Goal: Find specific page/section: Find specific page/section

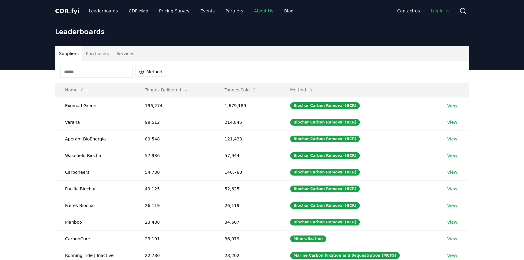
click at [255, 11] on link "About Us" at bounding box center [263, 10] width 29 height 11
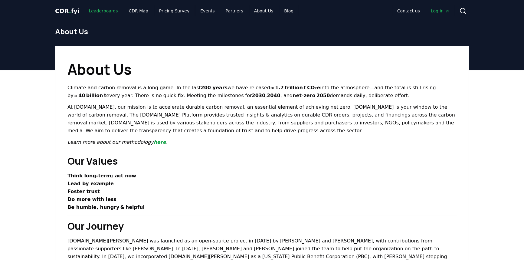
click at [99, 10] on link "Leaderboards" at bounding box center [103, 10] width 39 height 11
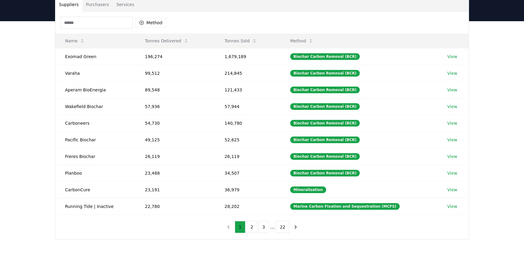
scroll to position [55, 0]
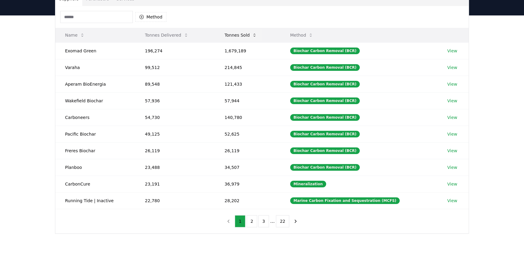
click at [260, 31] on button "Tonnes Sold" at bounding box center [241, 35] width 42 height 12
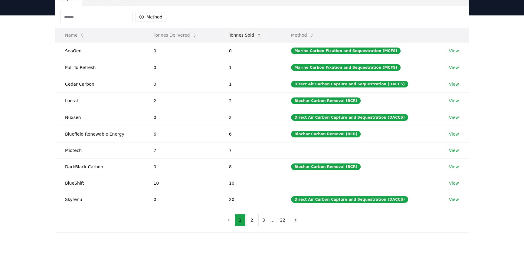
click at [260, 31] on button "Tonnes Sold" at bounding box center [245, 35] width 42 height 12
